Goal: Transaction & Acquisition: Purchase product/service

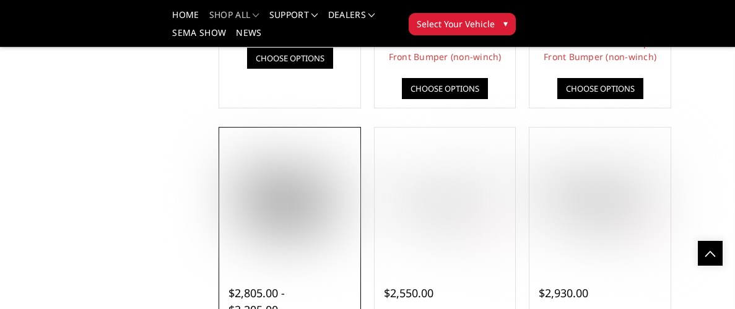
scroll to position [653, 0]
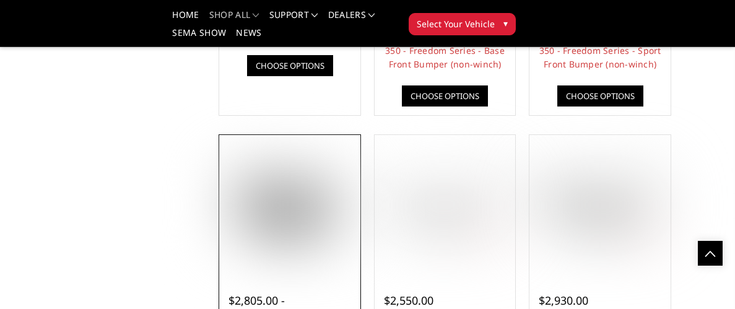
click at [289, 216] on img at bounding box center [289, 206] width 135 height 76
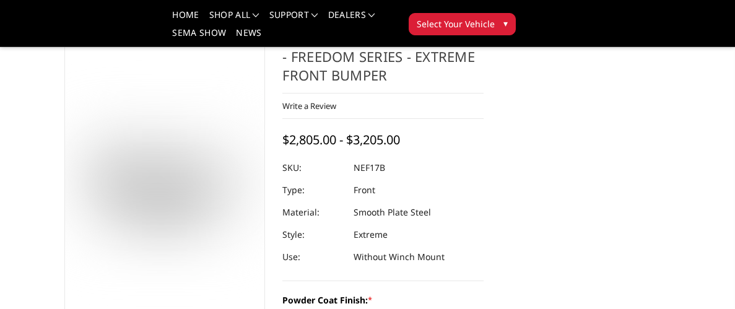
scroll to position [164, 0]
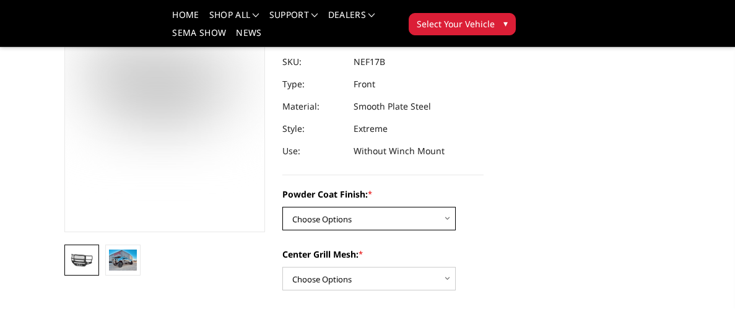
click at [387, 210] on select "Choose Options Bare Metal Textured Black Powder Coat" at bounding box center [368, 219] width 173 height 24
select select "3087"
click at [282, 207] on select "Choose Options Bare Metal Textured Black Powder Coat" at bounding box center [368, 219] width 173 height 24
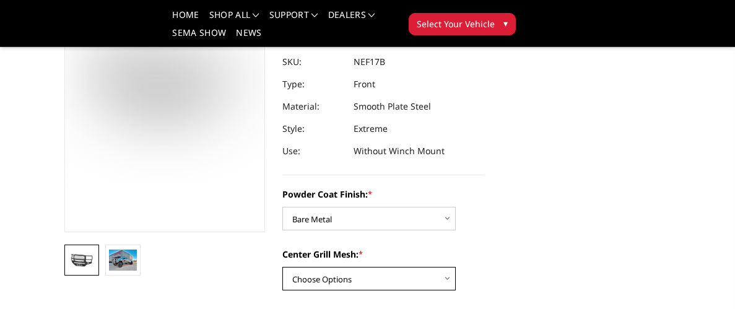
click at [396, 276] on select "Choose Options WITH Expanded Metal in Center Grill WITHOUT Expanded Metal in Ce…" at bounding box center [368, 279] width 173 height 24
select select "3089"
click at [282, 267] on select "Choose Options WITH Expanded Metal in Center Grill WITHOUT Expanded Metal in Ce…" at bounding box center [368, 279] width 173 height 24
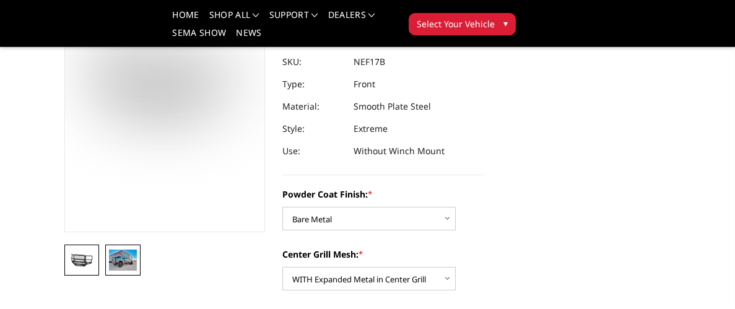
click at [117, 266] on img at bounding box center [123, 260] width 28 height 21
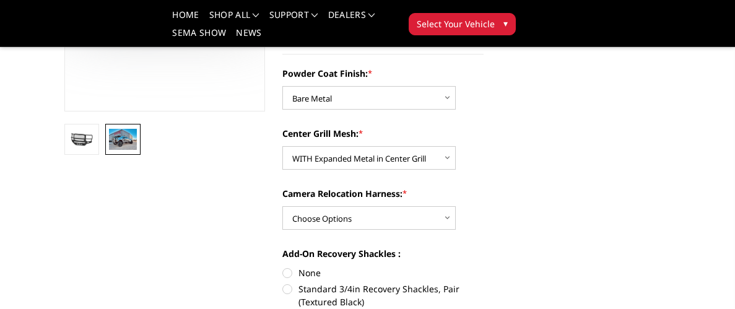
scroll to position [290, 0]
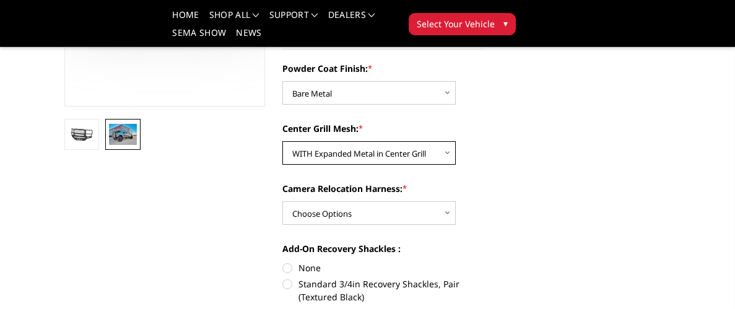
click at [388, 160] on select "Choose Options WITH Expanded Metal in Center Grill WITHOUT Expanded Metal in Ce…" at bounding box center [368, 153] width 173 height 24
click at [428, 110] on div "Powder Coat Finish: * Choose Options Bare Metal Textured Black Powder Coat Cent…" at bounding box center [382, 304] width 201 height 484
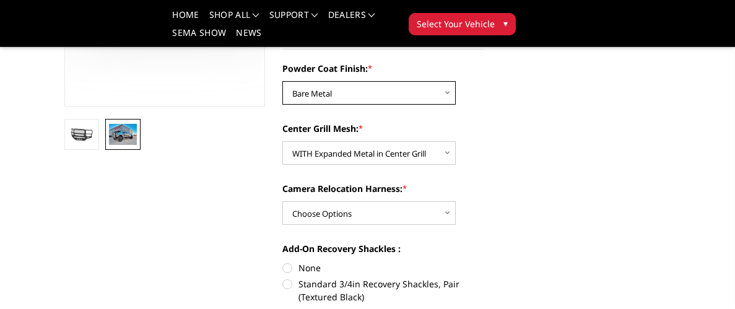
click at [410, 86] on select "Choose Options Bare Metal Textured Black Powder Coat" at bounding box center [368, 93] width 173 height 24
select select "3088"
click at [282, 81] on select "Choose Options Bare Metal Textured Black Powder Coat" at bounding box center [368, 93] width 173 height 24
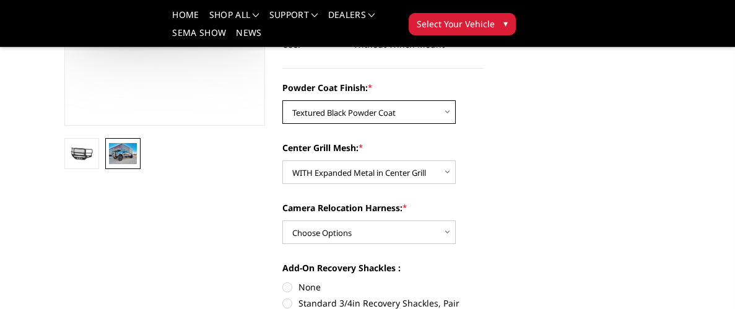
scroll to position [290, 0]
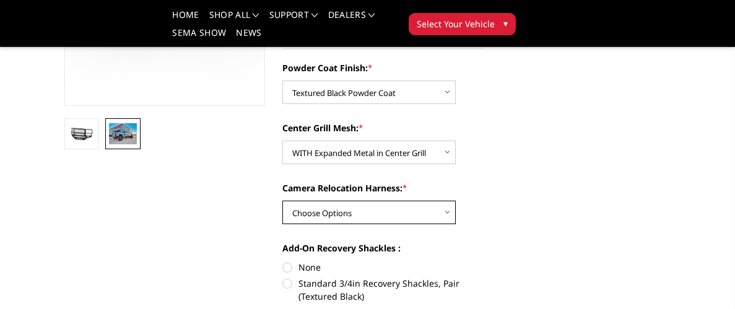
click at [412, 219] on select "Choose Options WITH Camera Relocation Harness WITHOUT Camera Relocation Harness" at bounding box center [368, 213] width 173 height 24
select select "3091"
click at [282, 201] on select "Choose Options WITH Camera Relocation Harness WITHOUT Camera Relocation Harness" at bounding box center [368, 213] width 173 height 24
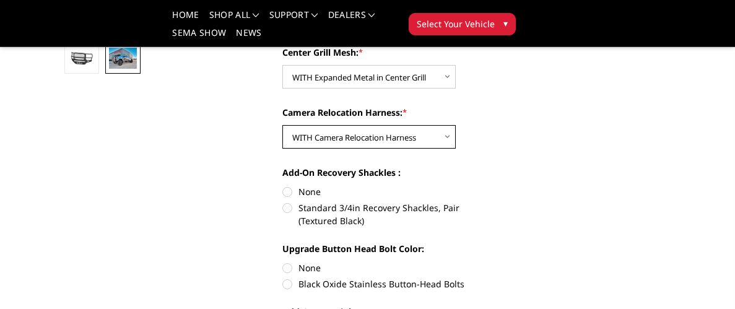
scroll to position [371, 0]
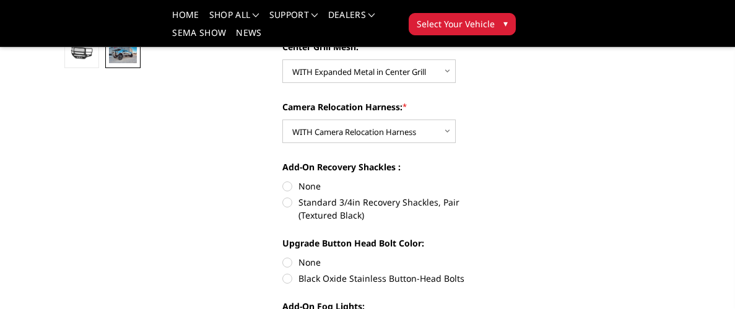
click at [290, 187] on label "None" at bounding box center [382, 186] width 201 height 13
click at [283, 180] on input "None" at bounding box center [282, 180] width 1 height 1
radio input "true"
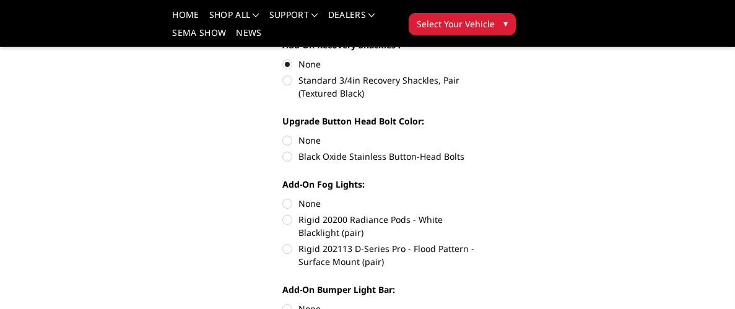
scroll to position [499, 0]
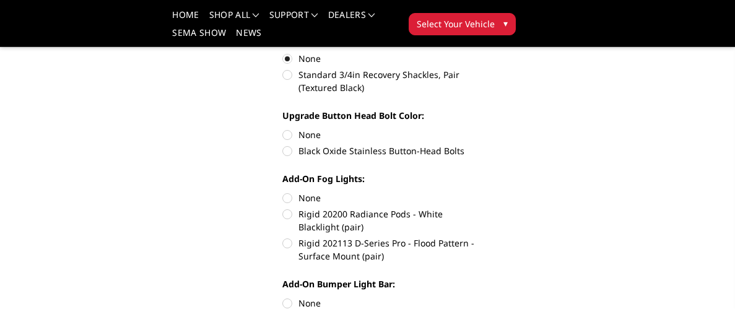
click at [368, 152] on label "Black Oxide Stainless Button-Head Bolts" at bounding box center [382, 150] width 201 height 13
click at [484, 129] on input "Black Oxide Stainless Button-Head Bolts" at bounding box center [484, 128] width 1 height 1
radio input "true"
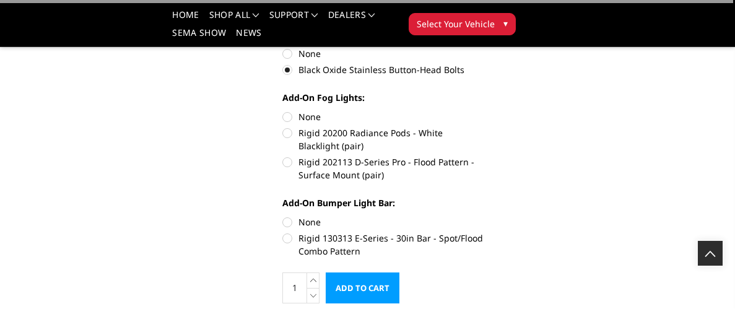
scroll to position [584, 0]
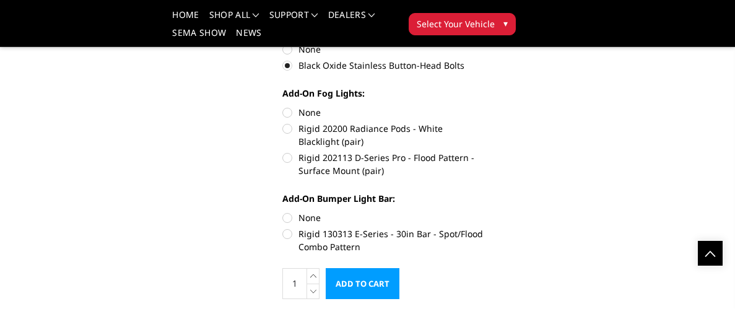
click at [443, 126] on label "Rigid 20200 Radiance Pods - White Blacklight (pair)" at bounding box center [382, 135] width 201 height 26
click at [484, 106] on input "Rigid 20200 Radiance Pods - White Blacklight (pair)" at bounding box center [484, 106] width 1 height 1
radio input "true"
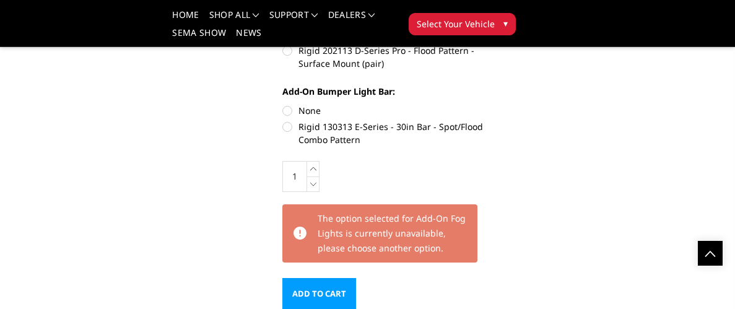
scroll to position [693, 0]
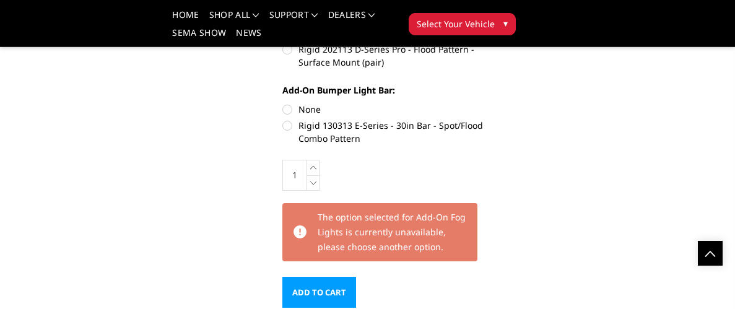
click at [337, 119] on label "Rigid 130313 E-Series - 30in Bar - Spot/Flood Combo Pattern" at bounding box center [382, 132] width 201 height 26
click at [484, 103] on input "Rigid 130313 E-Series - 30in Bar - Spot/Flood Combo Pattern" at bounding box center [484, 103] width 1 height 1
radio input "true"
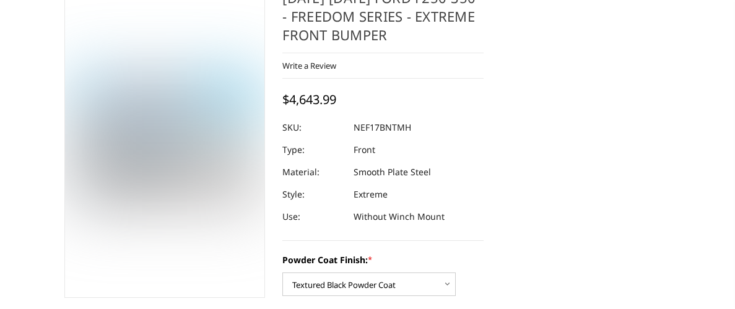
scroll to position [0, 0]
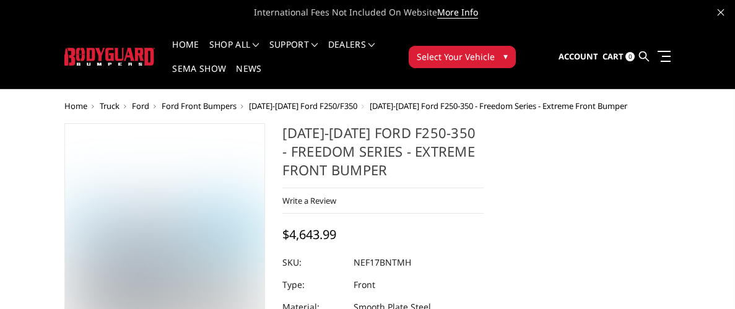
click at [120, 50] on img at bounding box center [109, 57] width 91 height 18
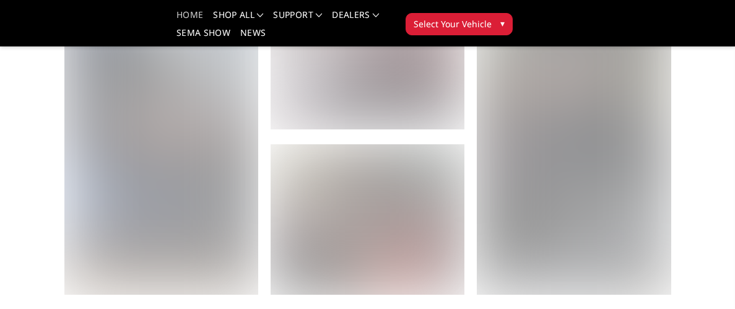
scroll to position [390, 0]
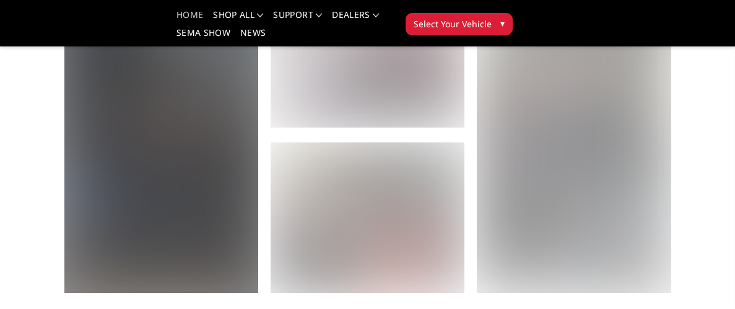
click at [170, 126] on span at bounding box center [161, 135] width 194 height 316
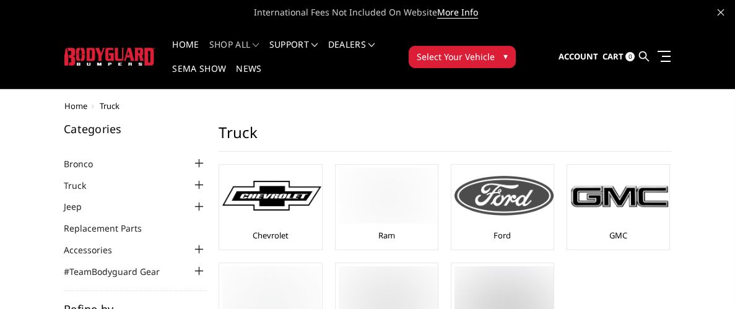
click at [481, 202] on img at bounding box center [503, 196] width 99 height 40
